Goal: Information Seeking & Learning: Learn about a topic

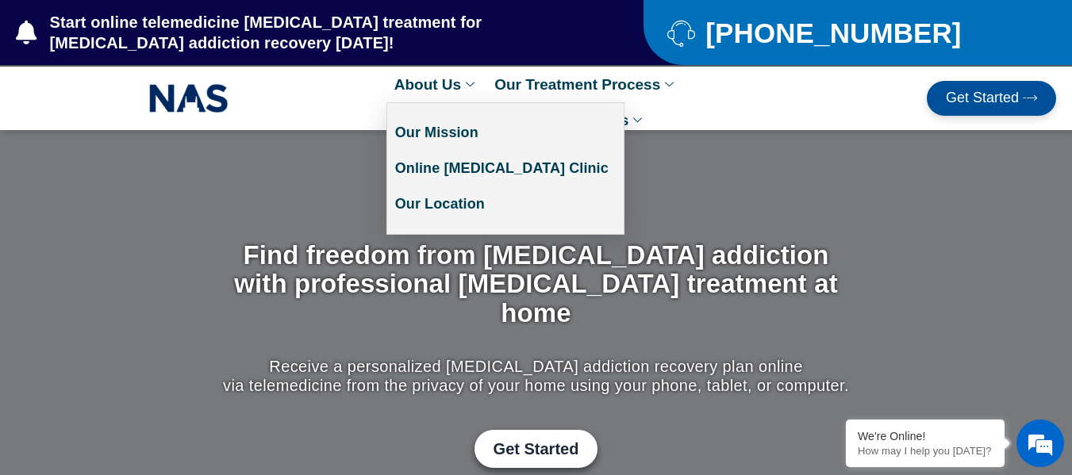
click at [438, 84] on link "About Us" at bounding box center [437, 85] width 100 height 36
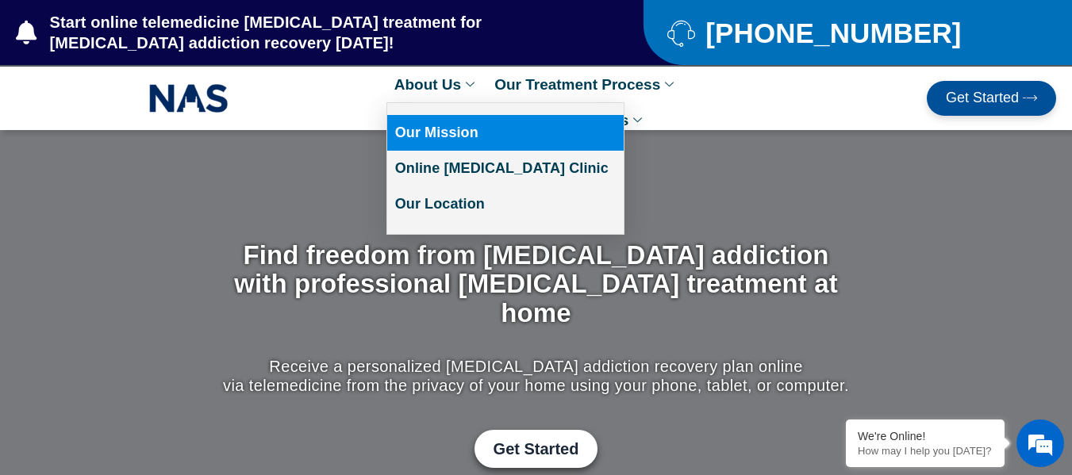
click at [429, 131] on link "Our Mission" at bounding box center [505, 133] width 237 height 36
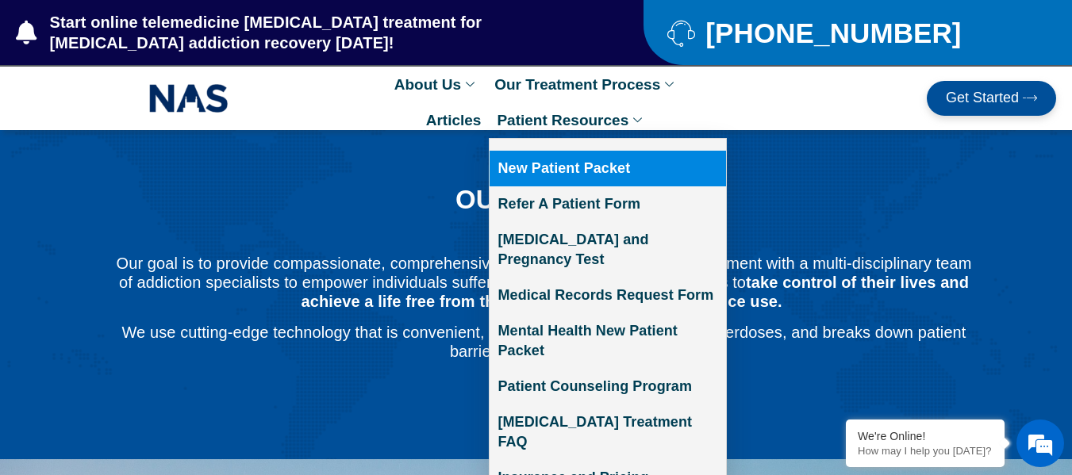
click at [559, 167] on link "New Patient Packet" at bounding box center [608, 169] width 237 height 36
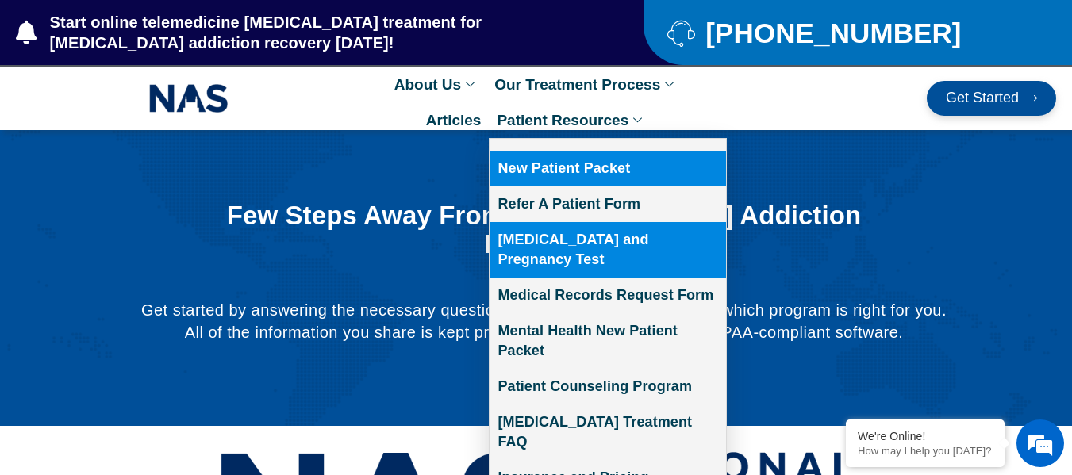
click at [583, 240] on link "[MEDICAL_DATA] and Pregnancy Test" at bounding box center [608, 250] width 237 height 56
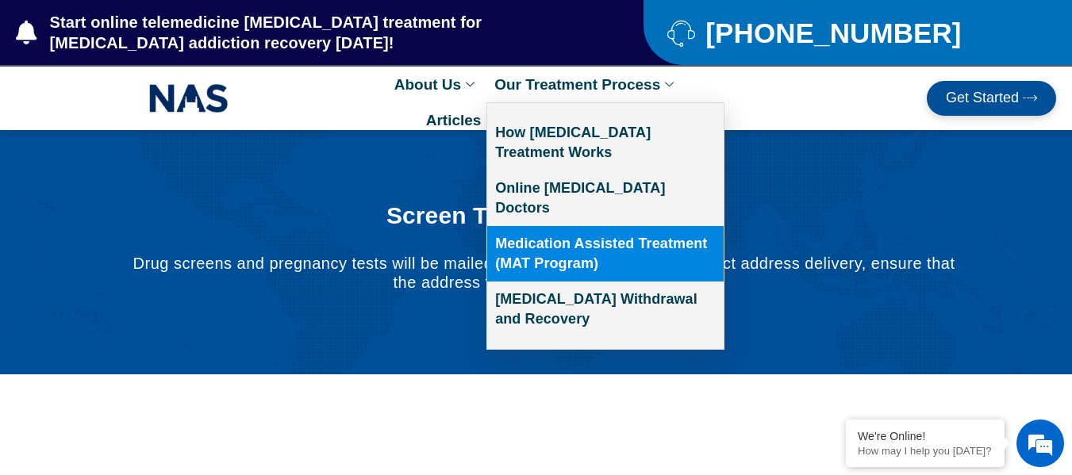
click at [569, 226] on link "Medication Assisted Treatment (MAT Program)" at bounding box center [605, 254] width 237 height 56
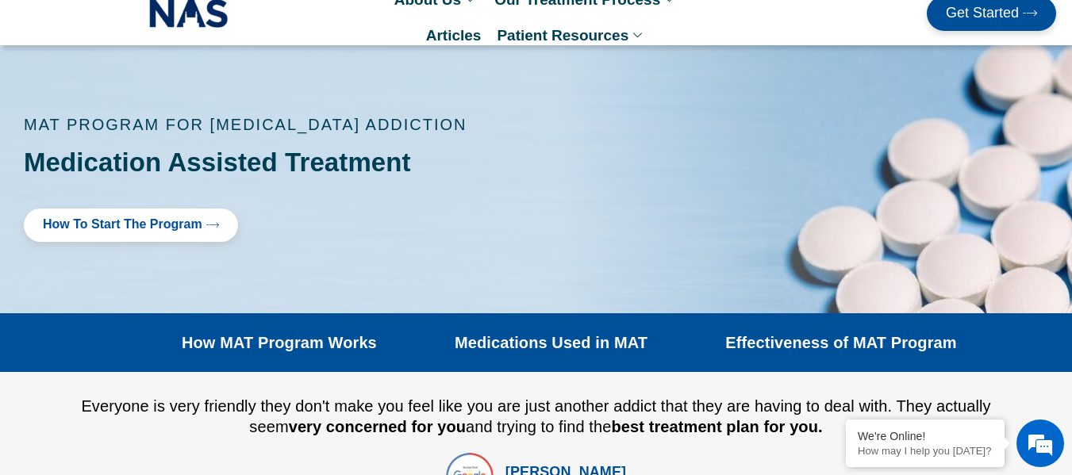
scroll to position [73, 0]
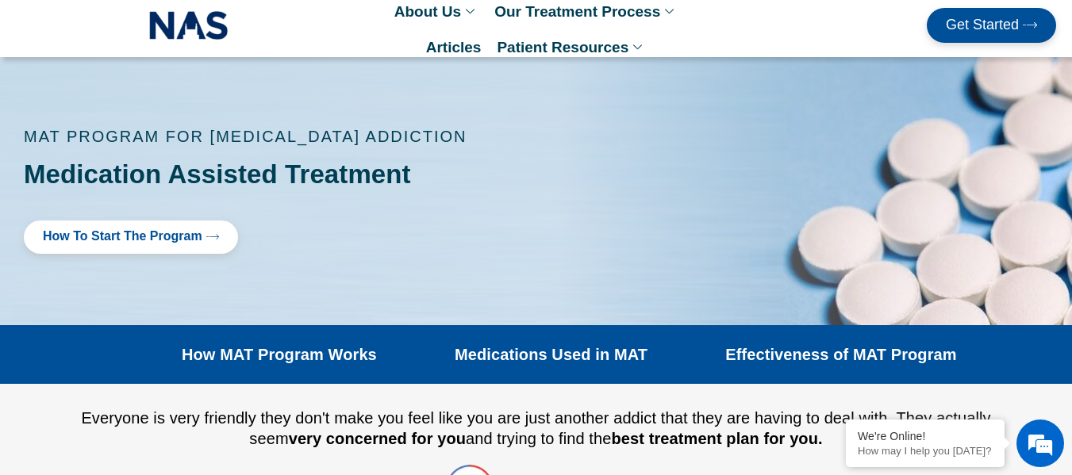
click at [138, 232] on span "How to Start the program" at bounding box center [123, 237] width 160 height 14
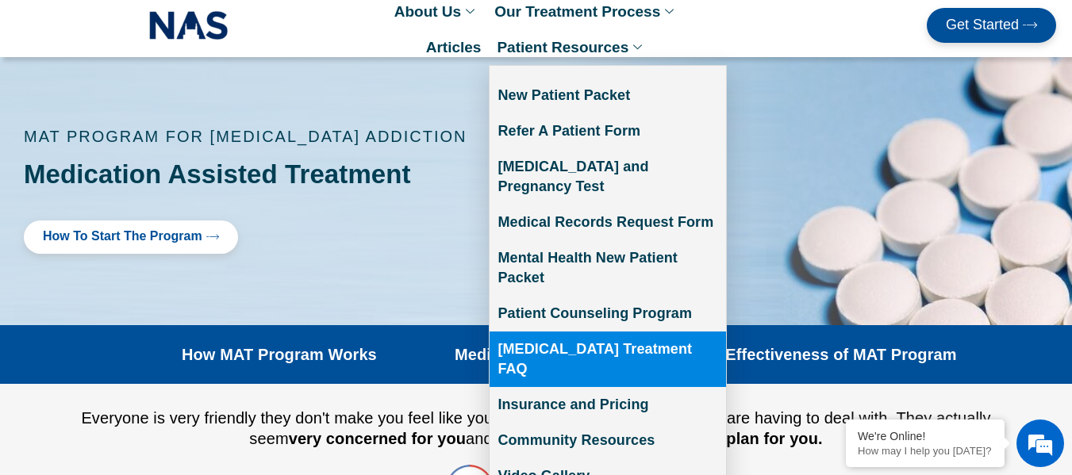
click at [560, 332] on link "[MEDICAL_DATA] Treatment FAQ" at bounding box center [608, 360] width 237 height 56
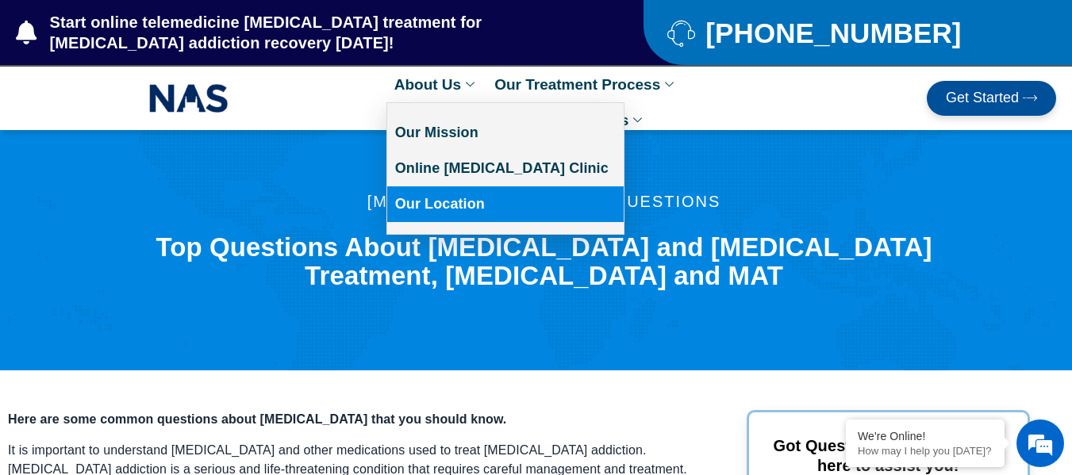
click at [417, 198] on link "Our Location" at bounding box center [505, 205] width 237 height 36
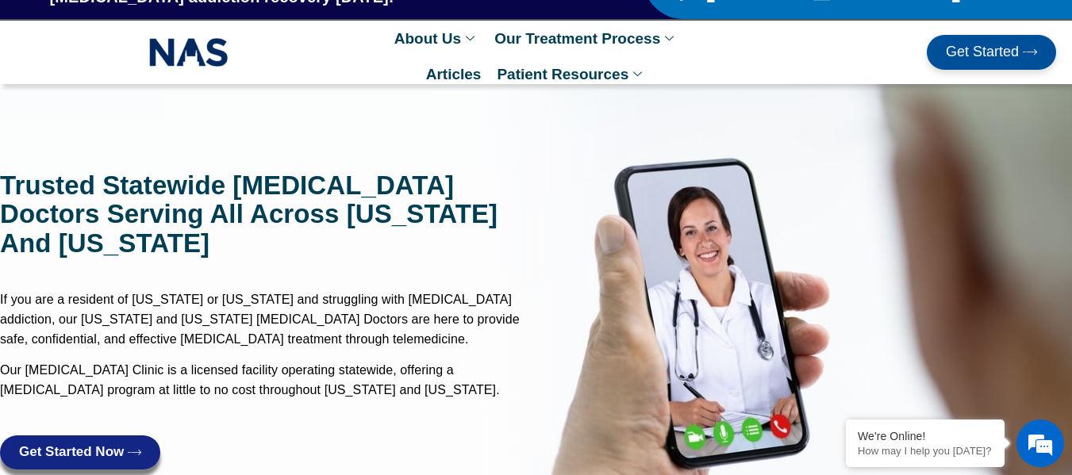
scroll to position [4, 0]
